Goal: Task Accomplishment & Management: Manage account settings

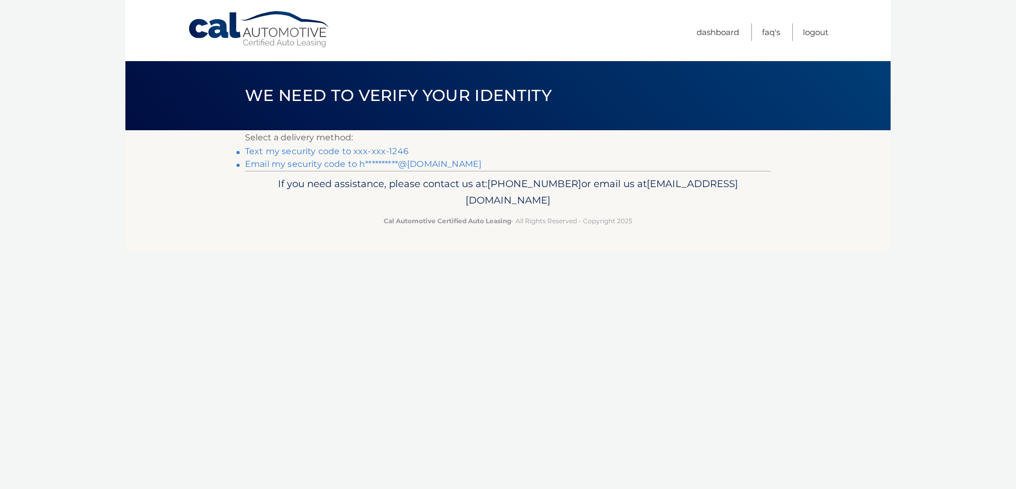
click at [383, 153] on link "Text my security code to xxx-xxx-1246" at bounding box center [327, 151] width 164 height 10
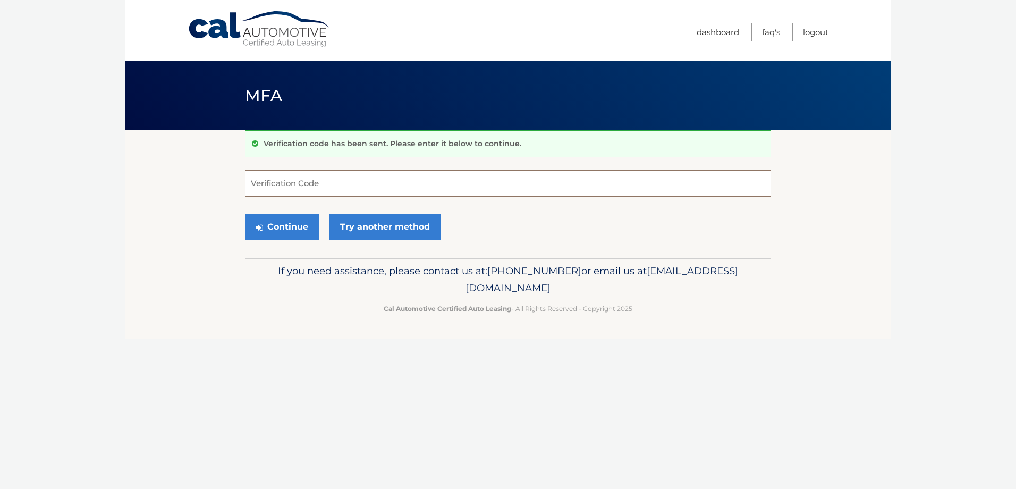
click at [343, 183] on input "Verification Code" at bounding box center [508, 183] width 526 height 27
type input "065835"
click at [298, 229] on button "Continue" at bounding box center [282, 227] width 74 height 27
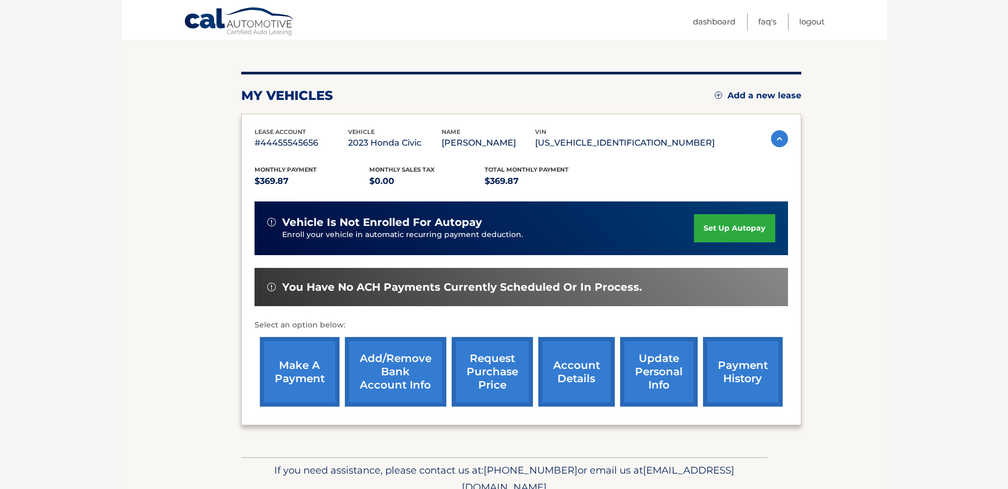
scroll to position [155, 0]
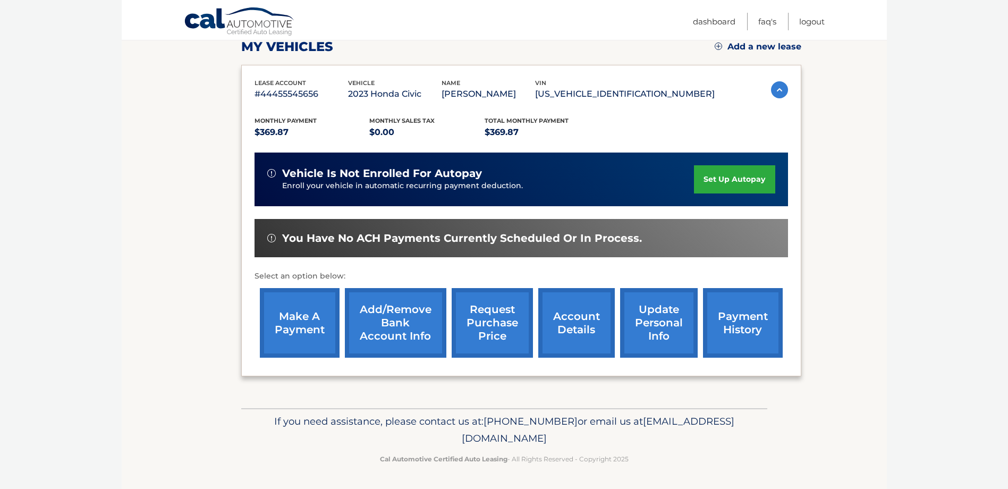
click at [286, 328] on link "make a payment" at bounding box center [300, 323] width 80 height 70
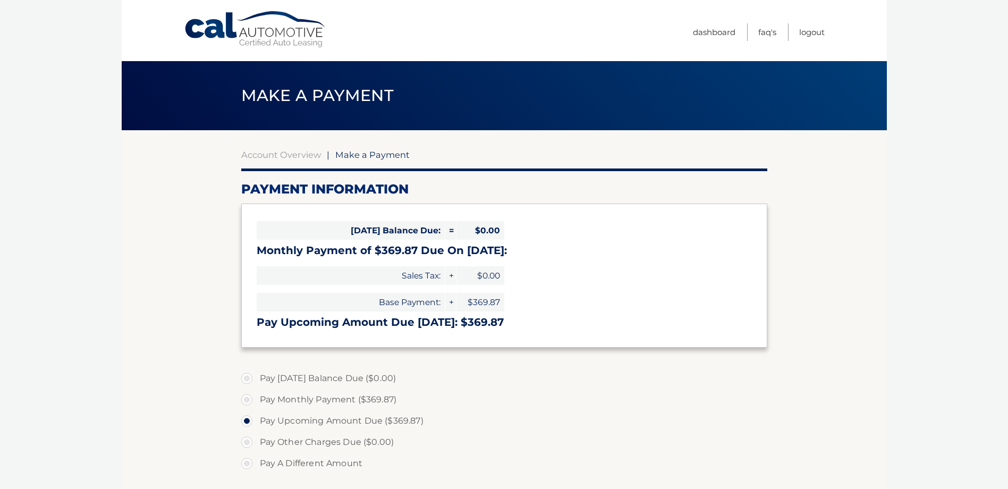
select select "NmVhNjcxMGItMWYyMC00MzY5LTk3MmEtNTM2OTliZmIwOTU3"
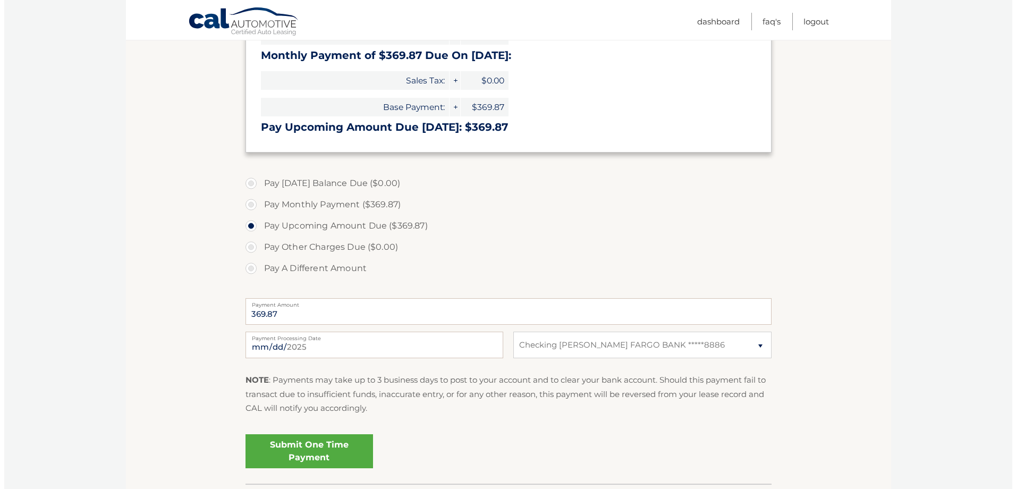
scroll to position [212, 0]
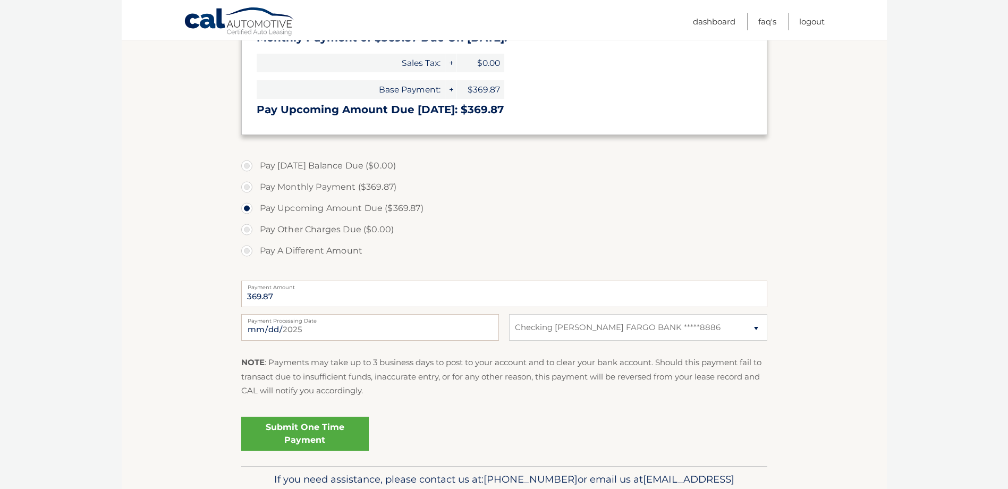
click at [330, 433] on link "Submit One Time Payment" at bounding box center [304, 433] width 127 height 34
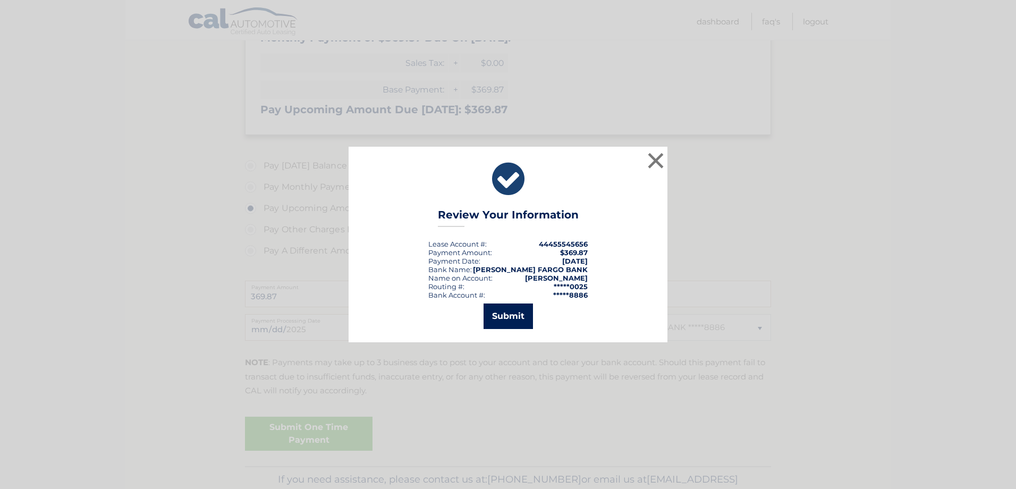
click at [512, 316] on button "Submit" at bounding box center [507, 315] width 49 height 25
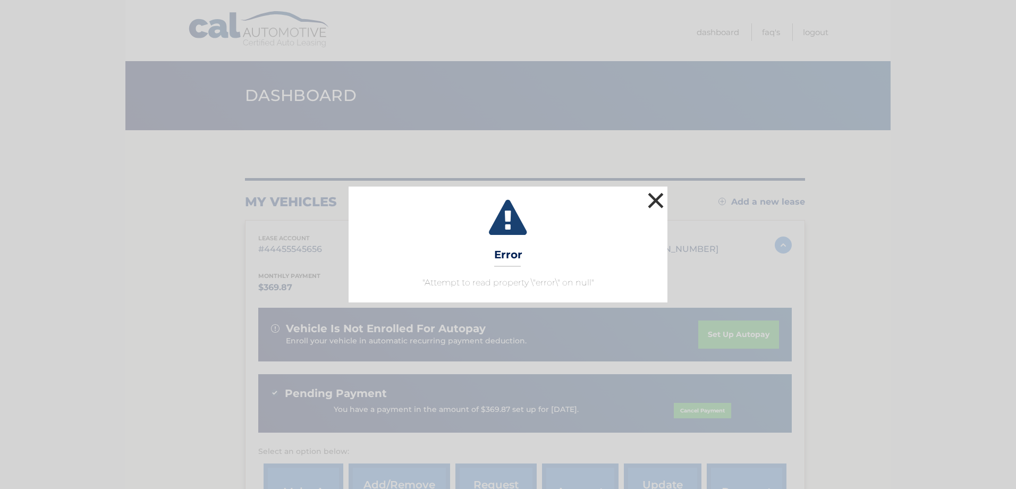
click at [653, 198] on button "×" at bounding box center [655, 200] width 21 height 21
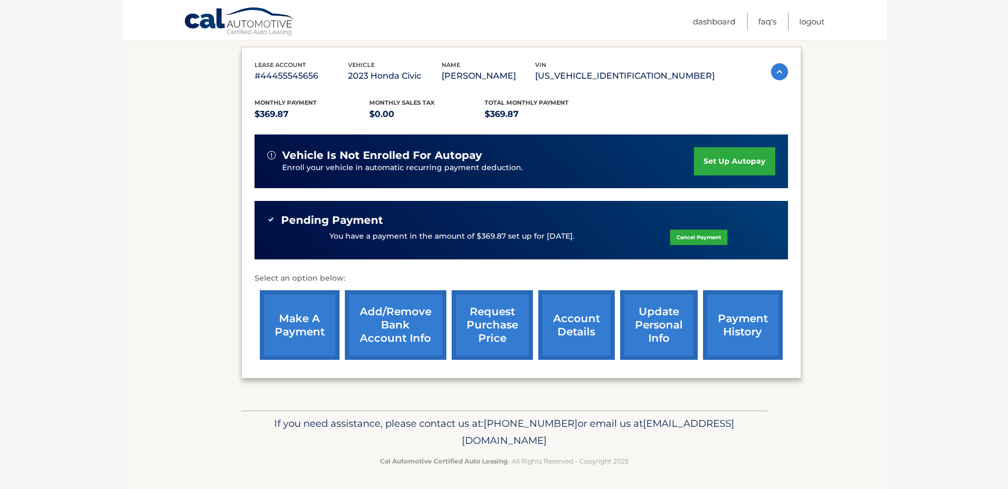
scroll to position [175, 0]
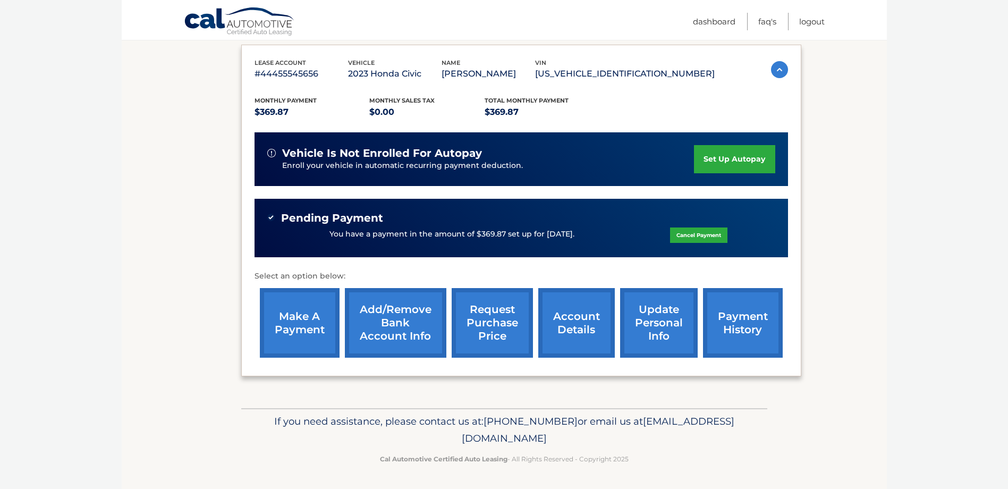
click at [293, 322] on link "make a payment" at bounding box center [300, 323] width 80 height 70
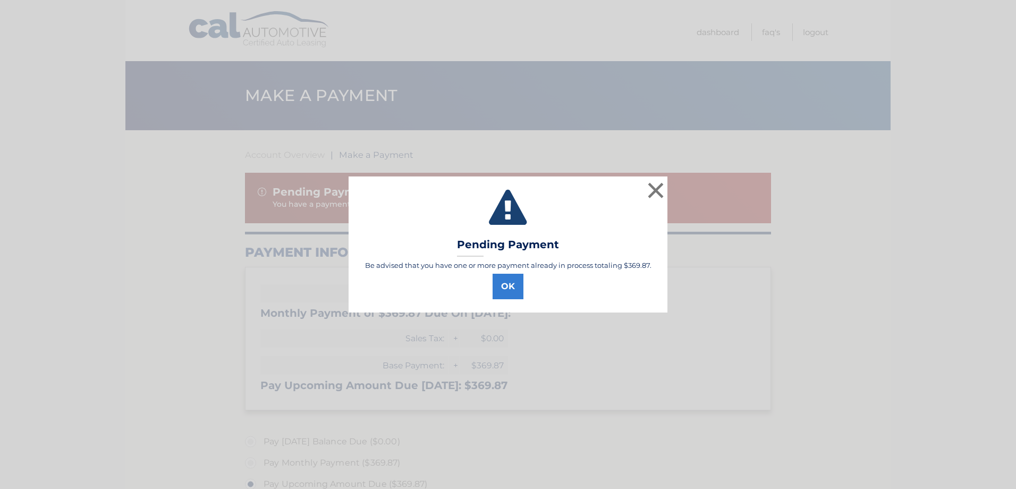
select select "NmVhNjcxMGItMWYyMC00MzY5LTk3MmEtNTM2OTliZmIwOTU3"
click at [510, 286] on button "OK" at bounding box center [507, 286] width 31 height 25
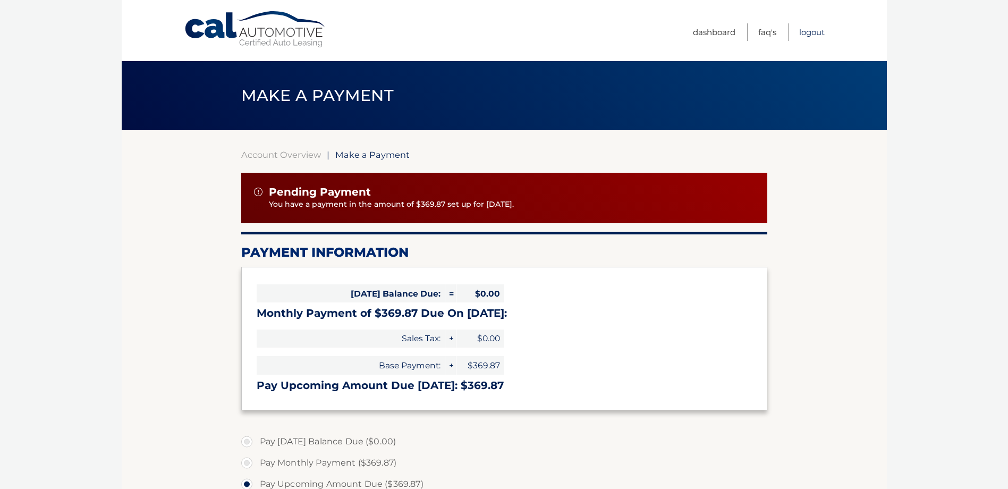
click at [804, 31] on link "Logout" at bounding box center [811, 32] width 25 height 18
